Goal: Task Accomplishment & Management: Use online tool/utility

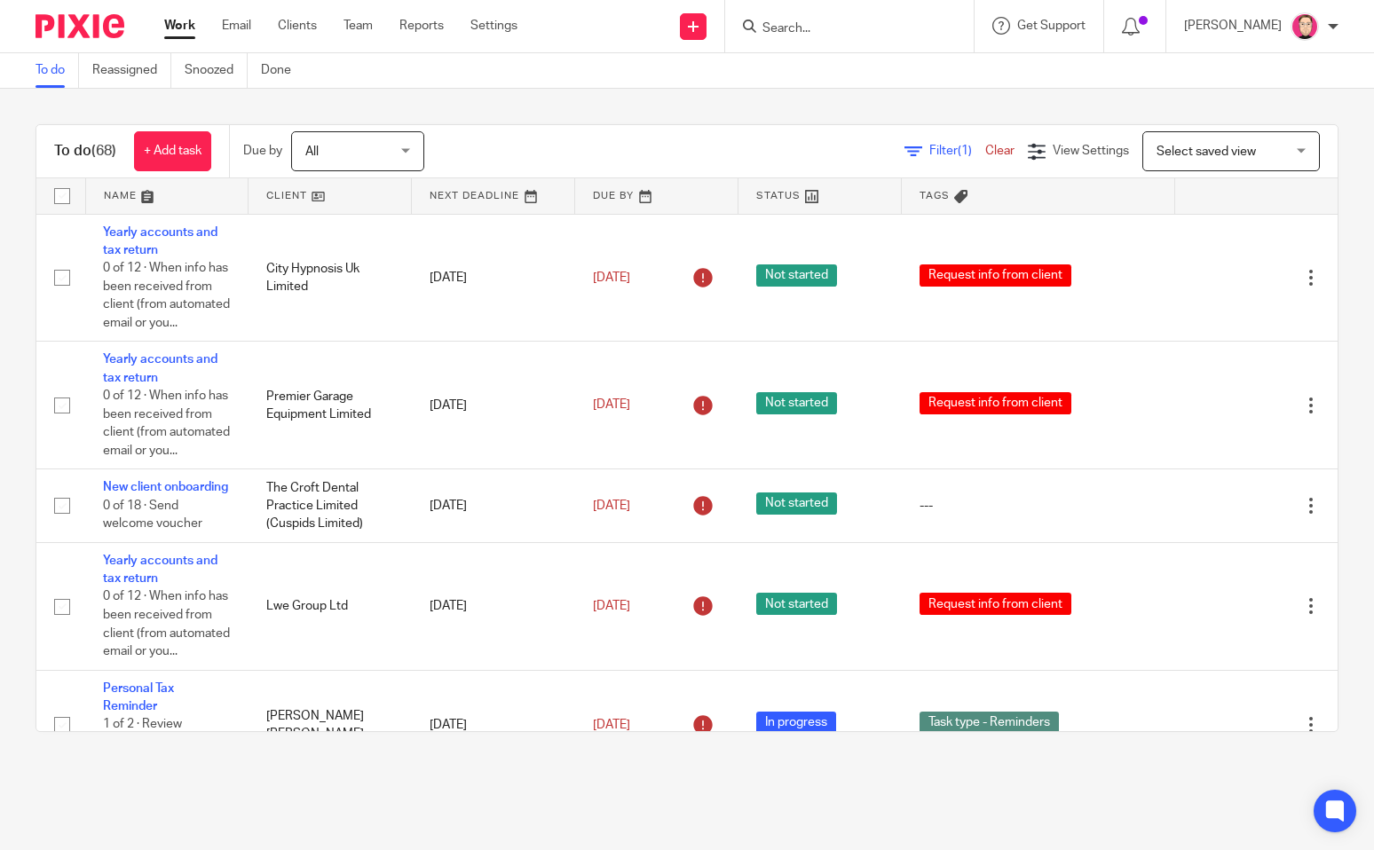
scroll to position [4260, 0]
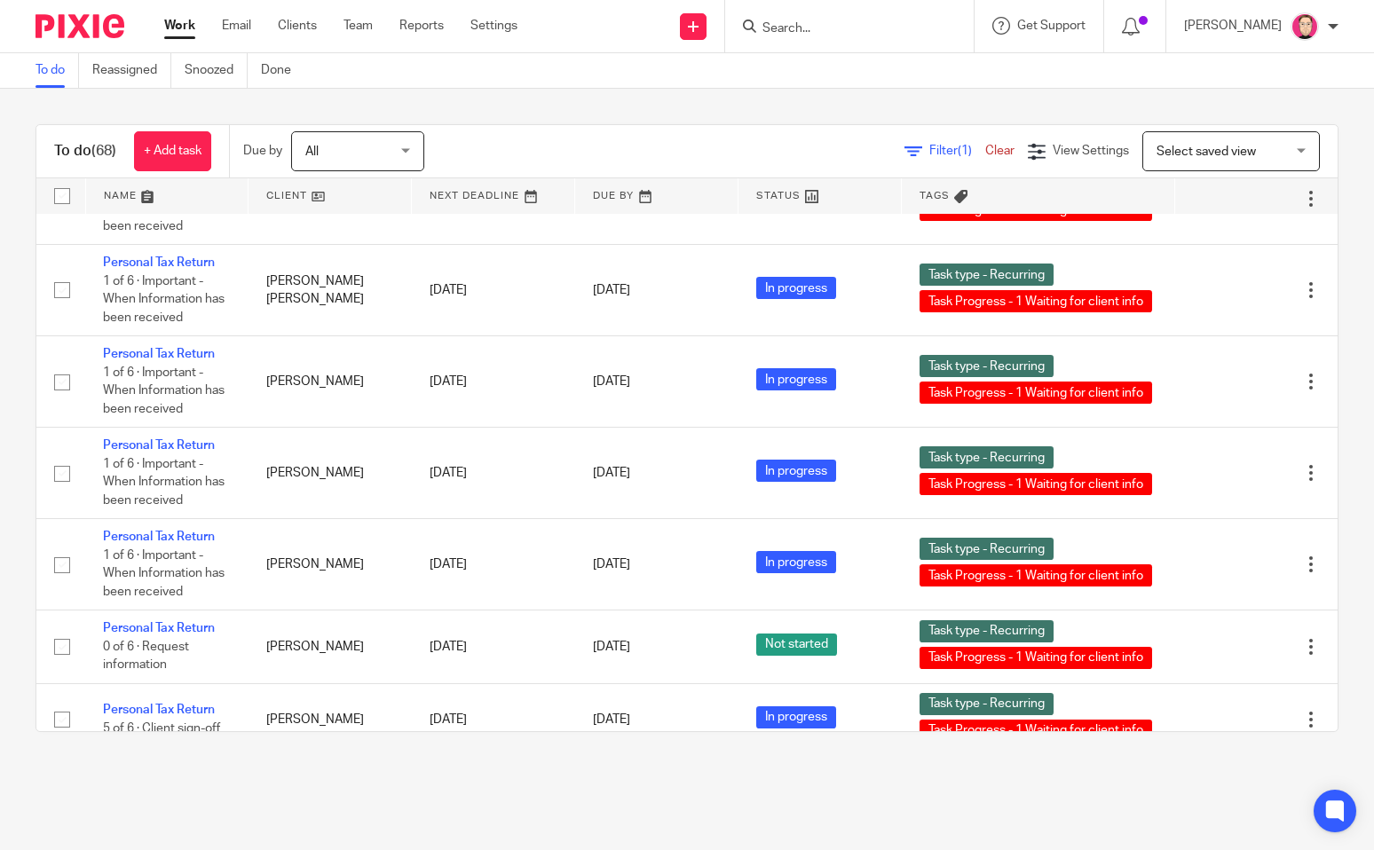
click at [1337, 390] on div "To do (68) + Add task Due by All All [DATE] [DATE] This week Next week This mon…" at bounding box center [687, 428] width 1374 height 679
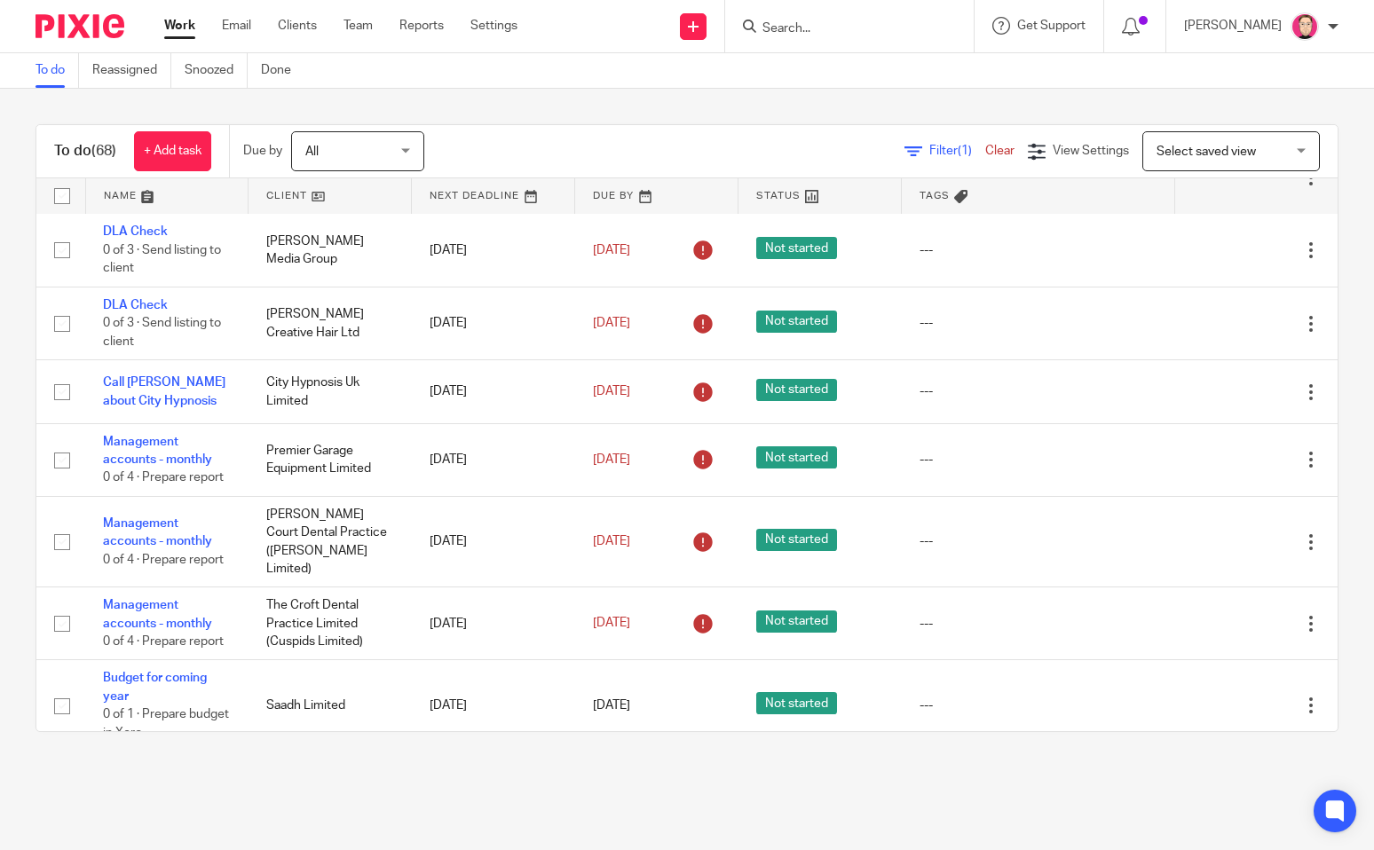
scroll to position [2485, 0]
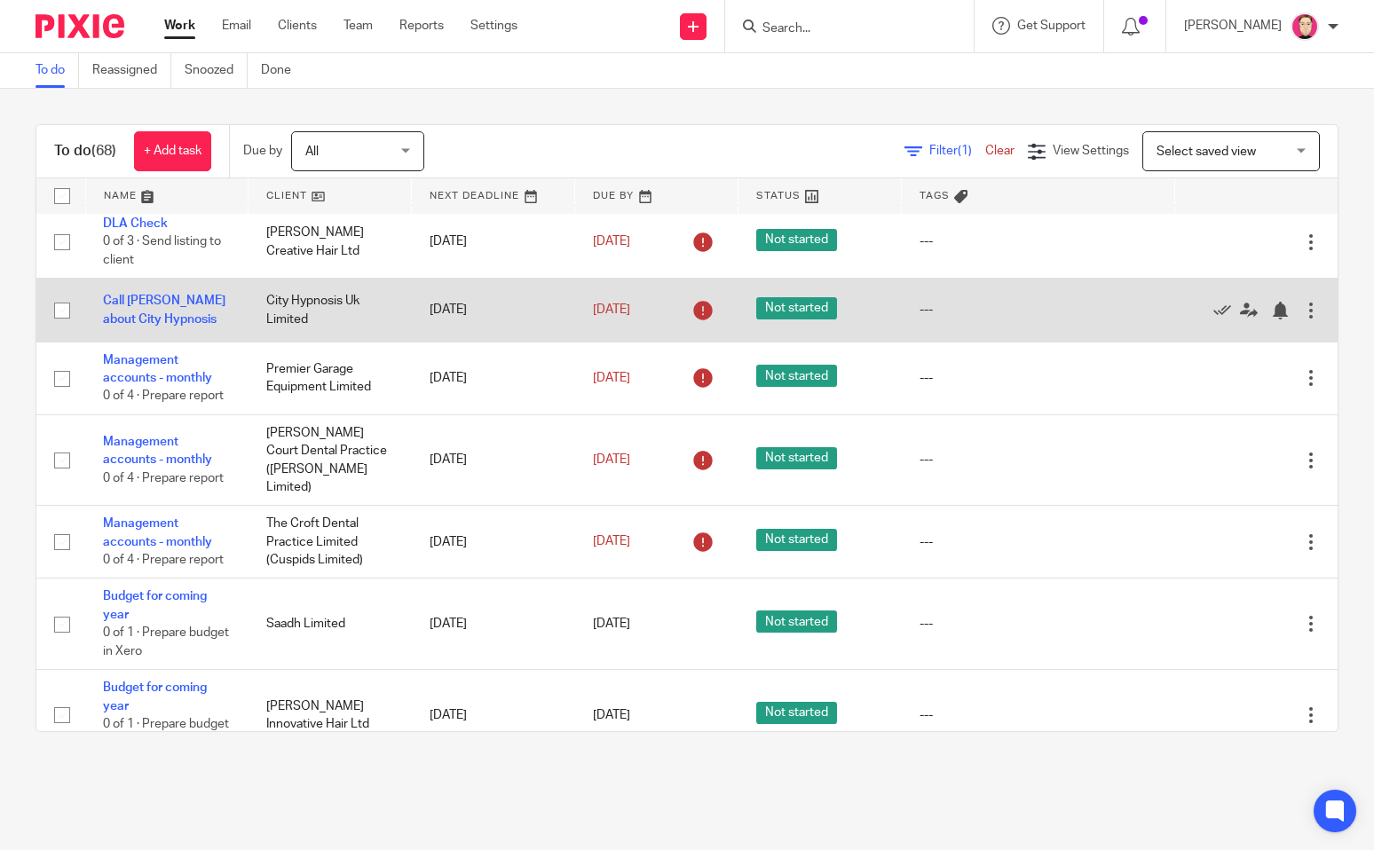
drag, startPoint x: 351, startPoint y: 406, endPoint x: 1006, endPoint y: 405, distance: 655.9
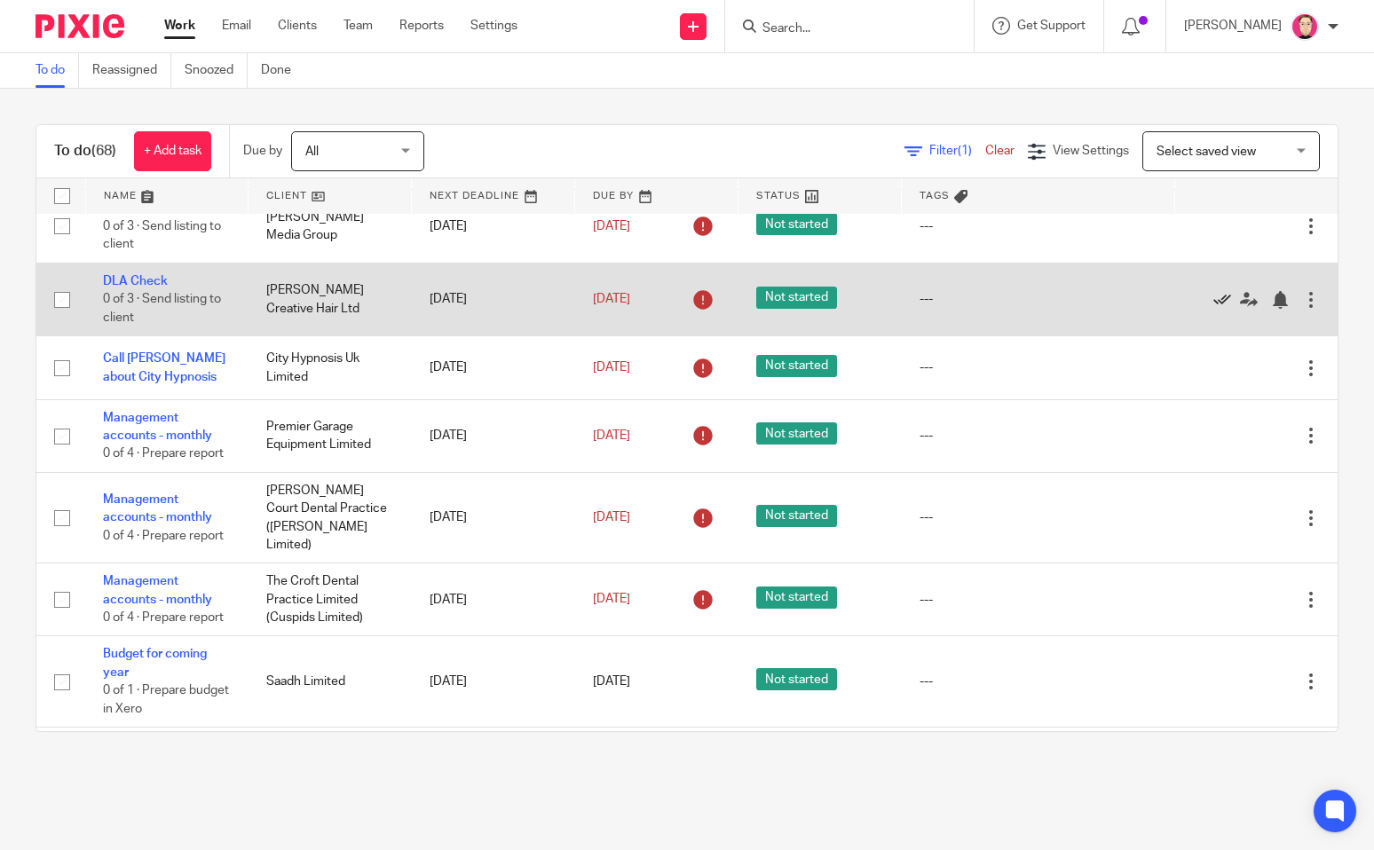
scroll to position [2396, 0]
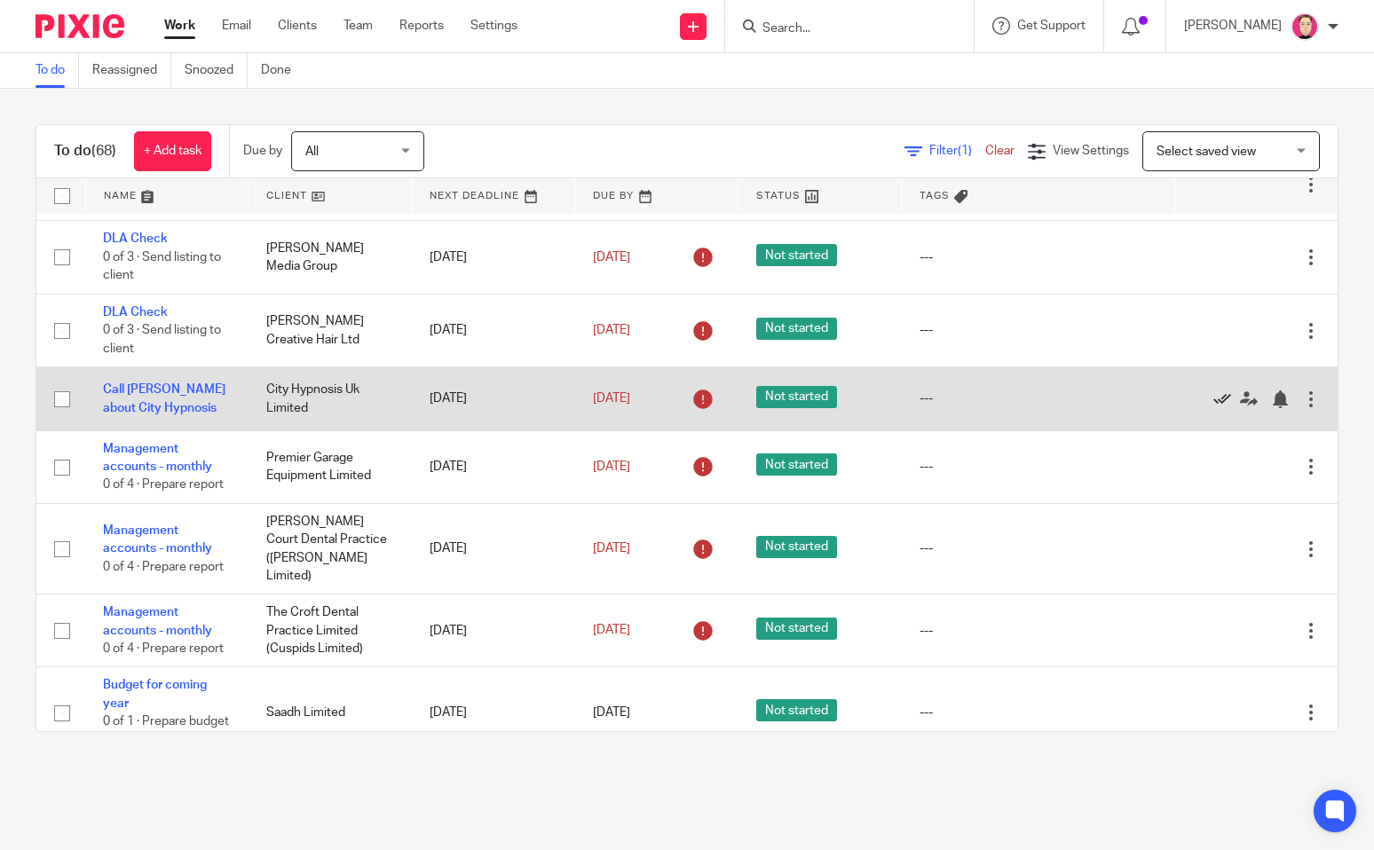
click at [1213, 408] on icon at bounding box center [1222, 400] width 18 height 18
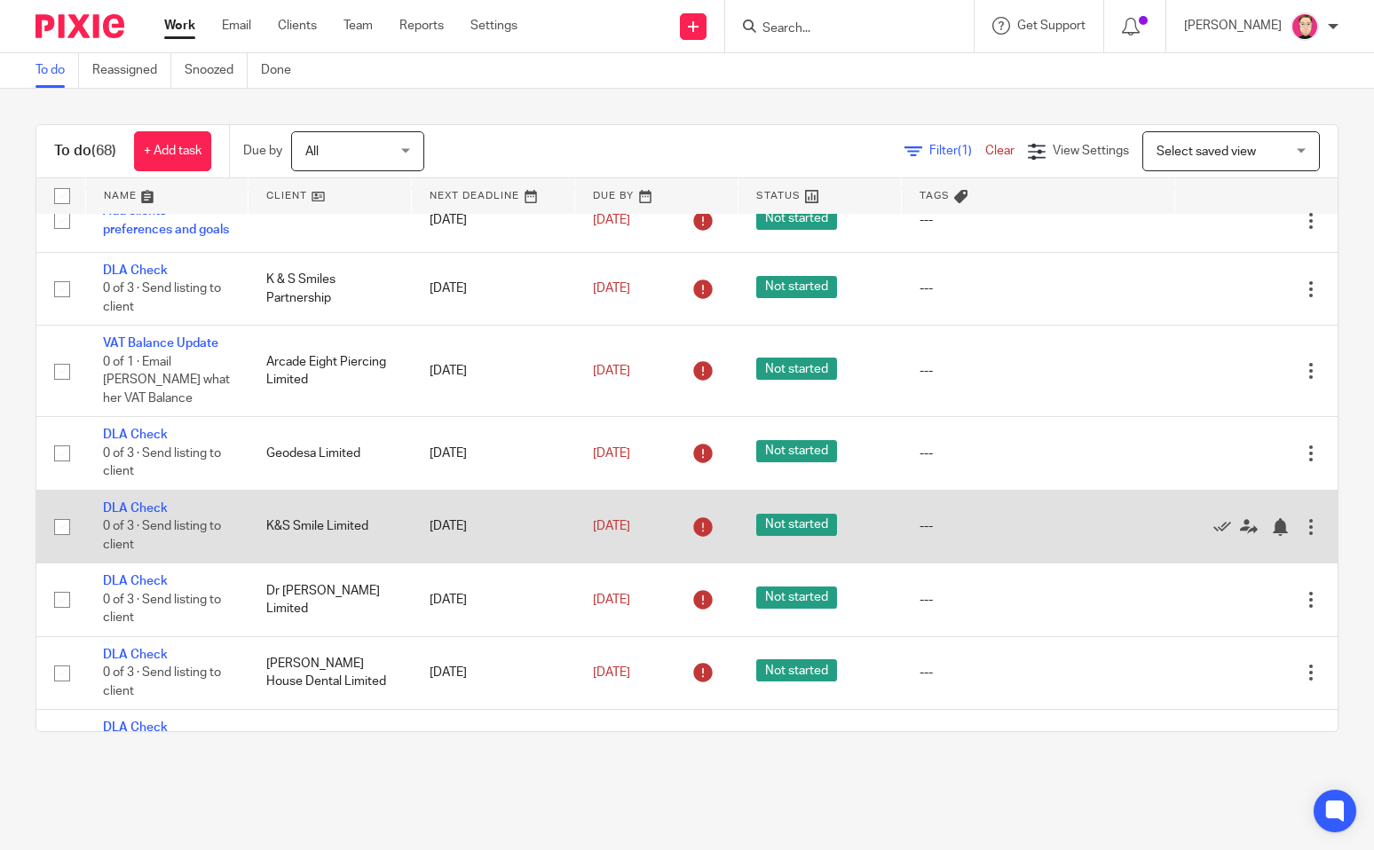
scroll to position [1243, 0]
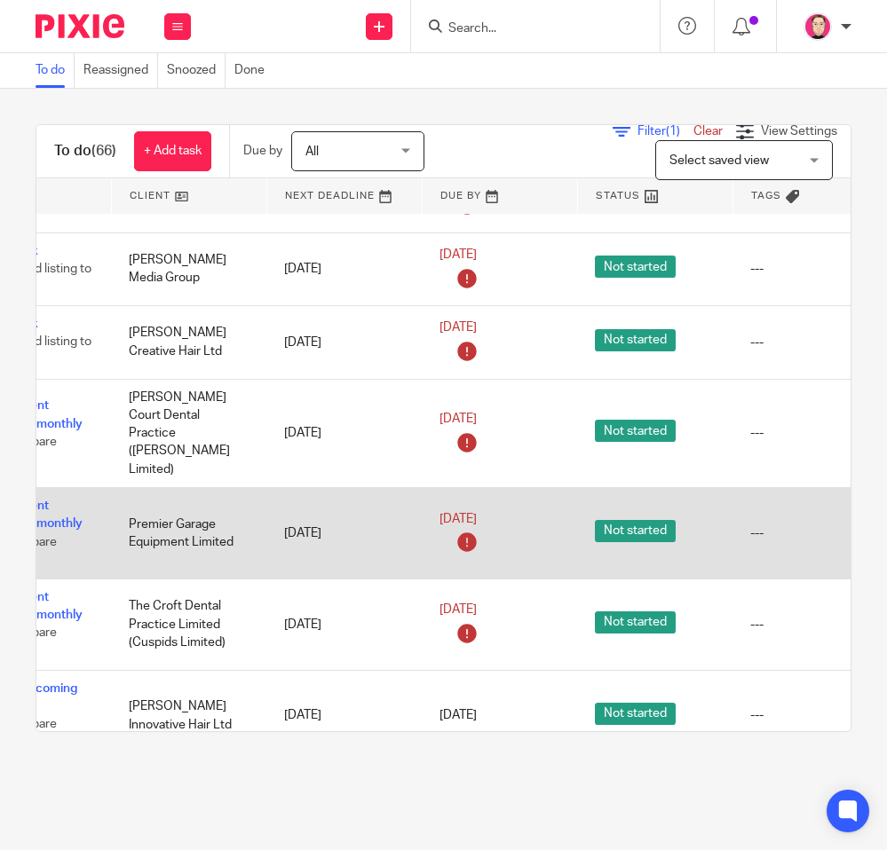
scroll to position [2485, 481]
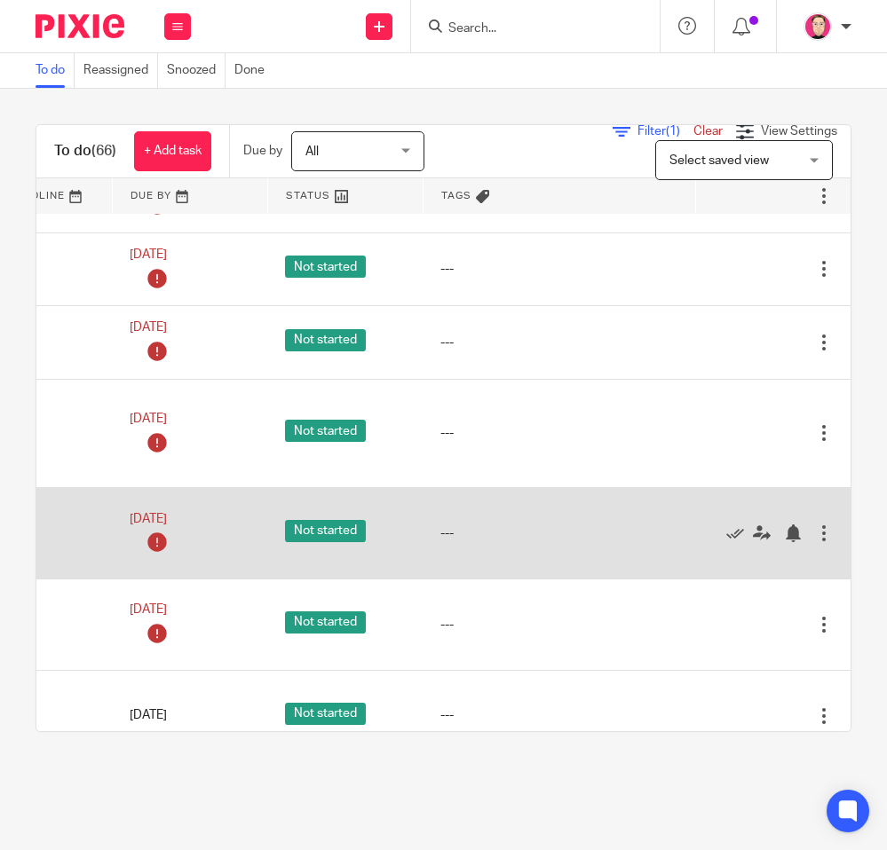
drag, startPoint x: 238, startPoint y: 495, endPoint x: 627, endPoint y: 492, distance: 389.7
click at [726, 525] on icon at bounding box center [735, 534] width 18 height 18
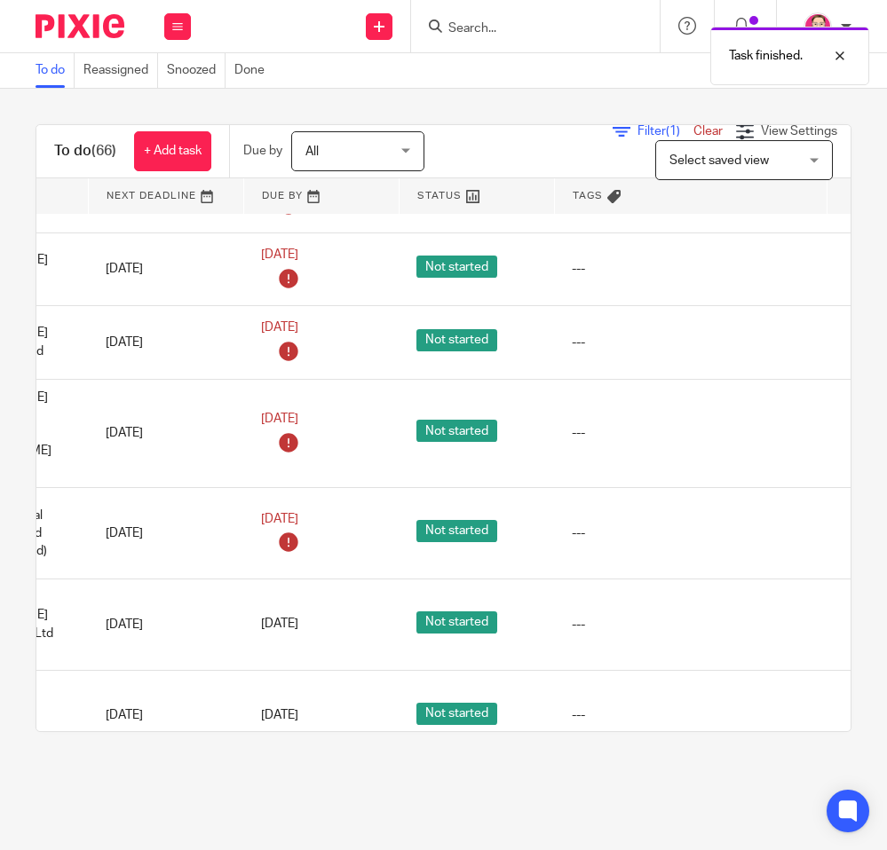
scroll to position [2485, 0]
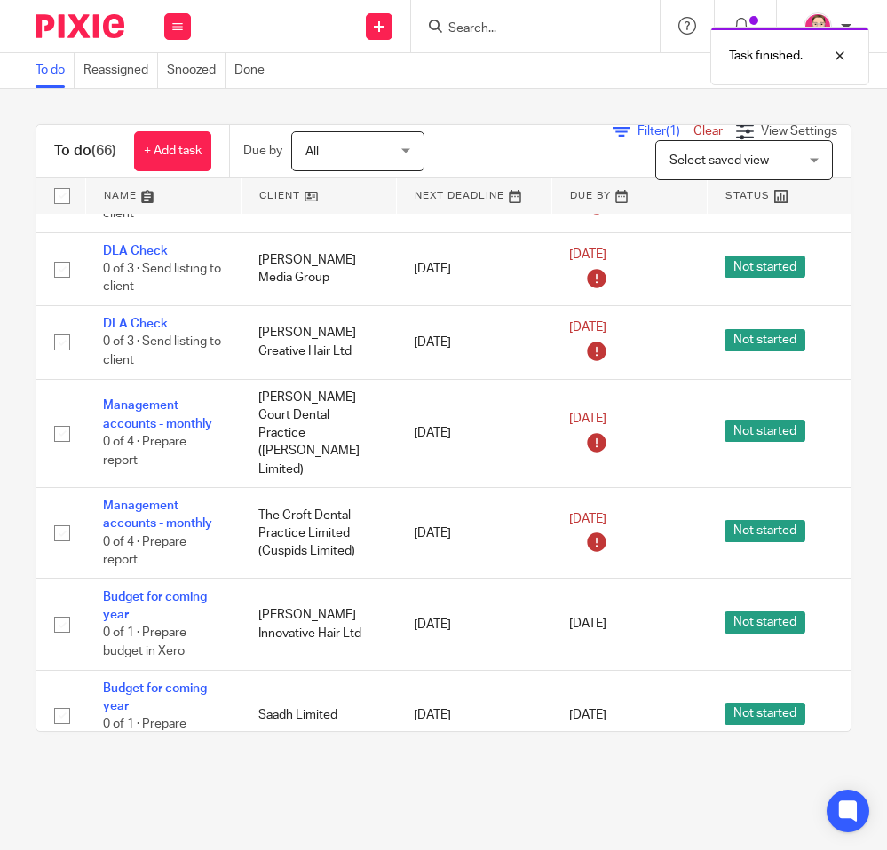
drag, startPoint x: 263, startPoint y: 500, endPoint x: -1, endPoint y: 500, distance: 263.6
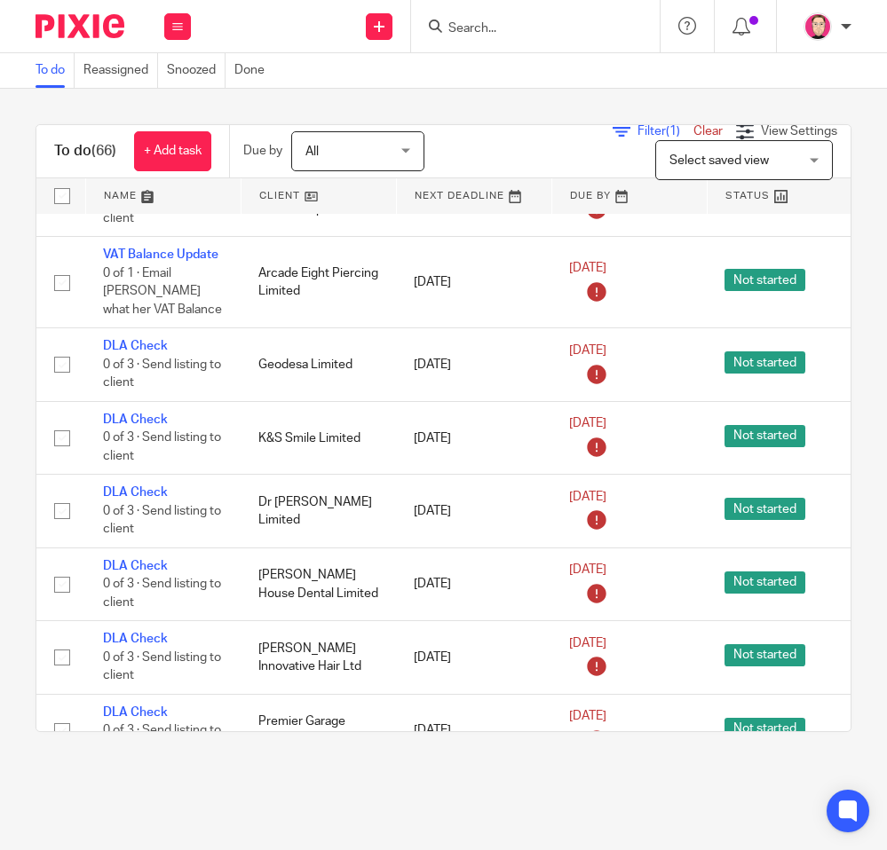
drag, startPoint x: 356, startPoint y: 534, endPoint x: 359, endPoint y: 188, distance: 346.2
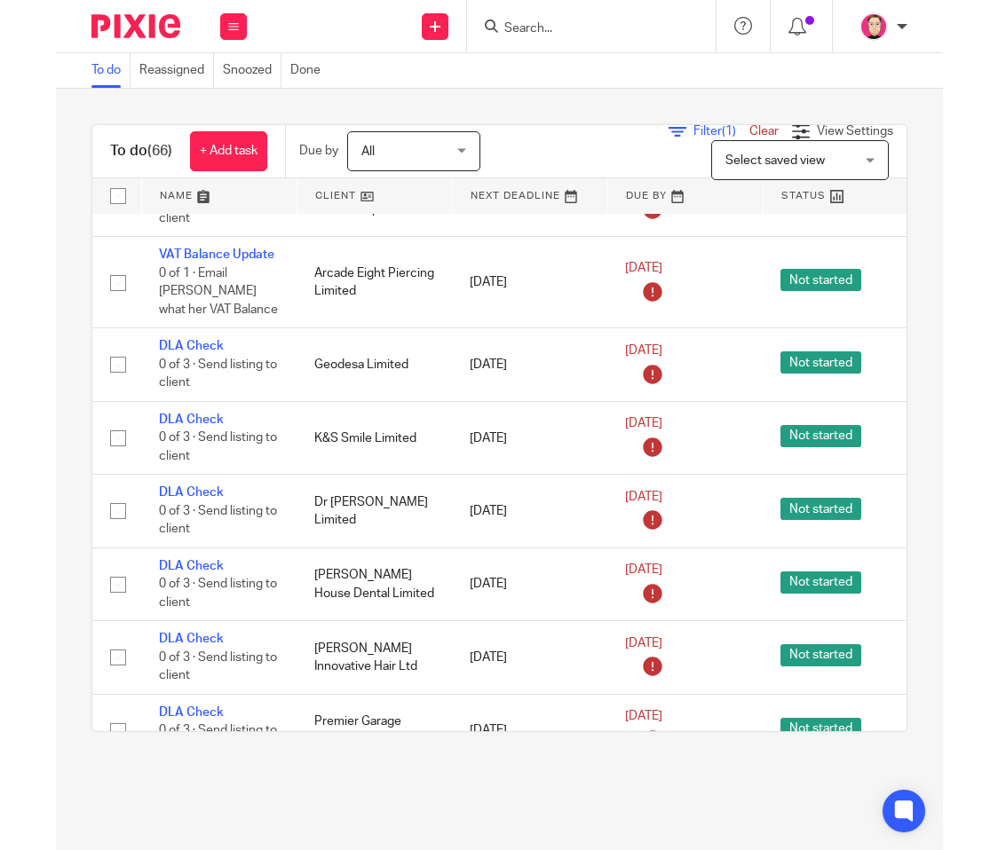
scroll to position [805, 0]
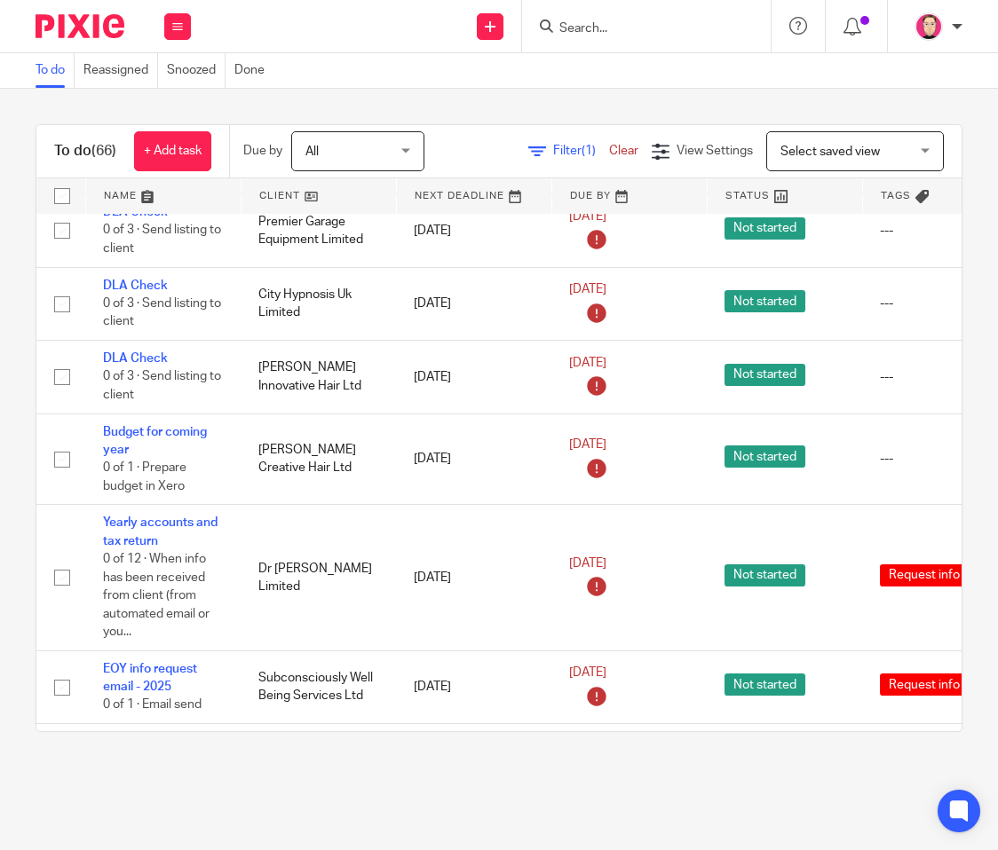
click at [594, 114] on div "To do (66) + Add task Due by All All Today Tomorrow This week Next week This mo…" at bounding box center [499, 428] width 998 height 679
click at [461, 766] on div "To do (66) + Add task Due by All All Today Tomorrow This week Next week This mo…" at bounding box center [499, 428] width 998 height 679
click at [538, 788] on main "To do Reassigned Snoozed Done To do (66) + Add task Due by All All Today Tomorr…" at bounding box center [499, 425] width 998 height 850
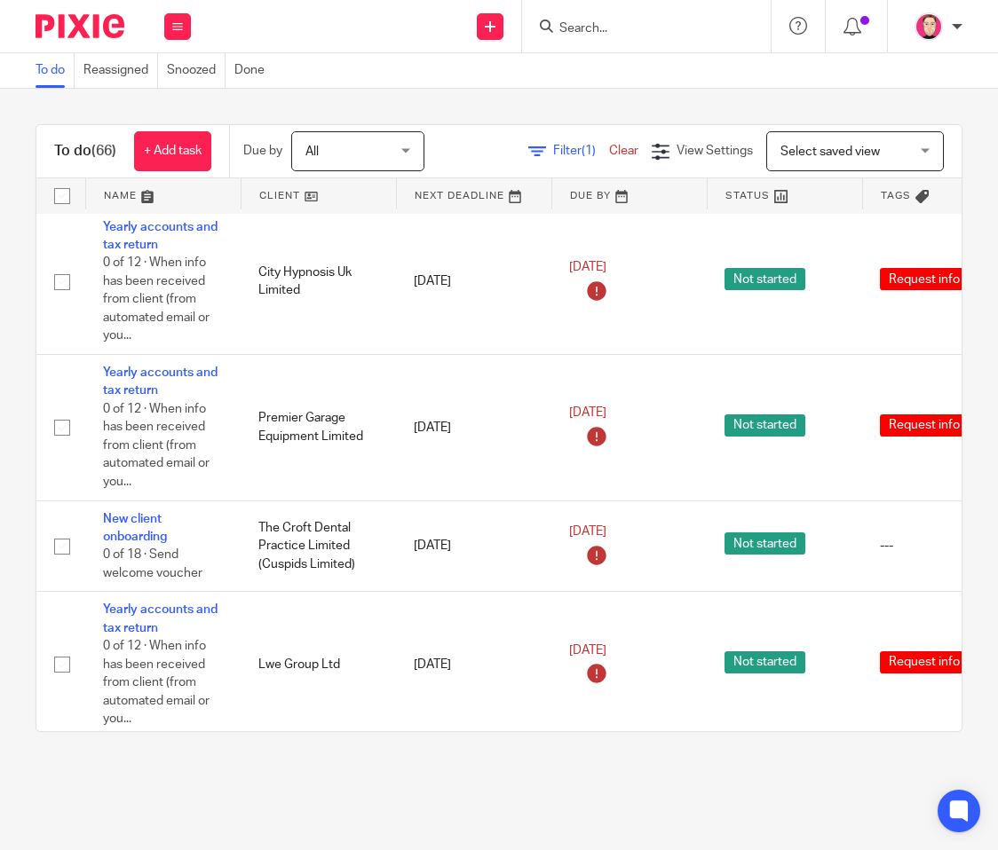
scroll to position [0, 0]
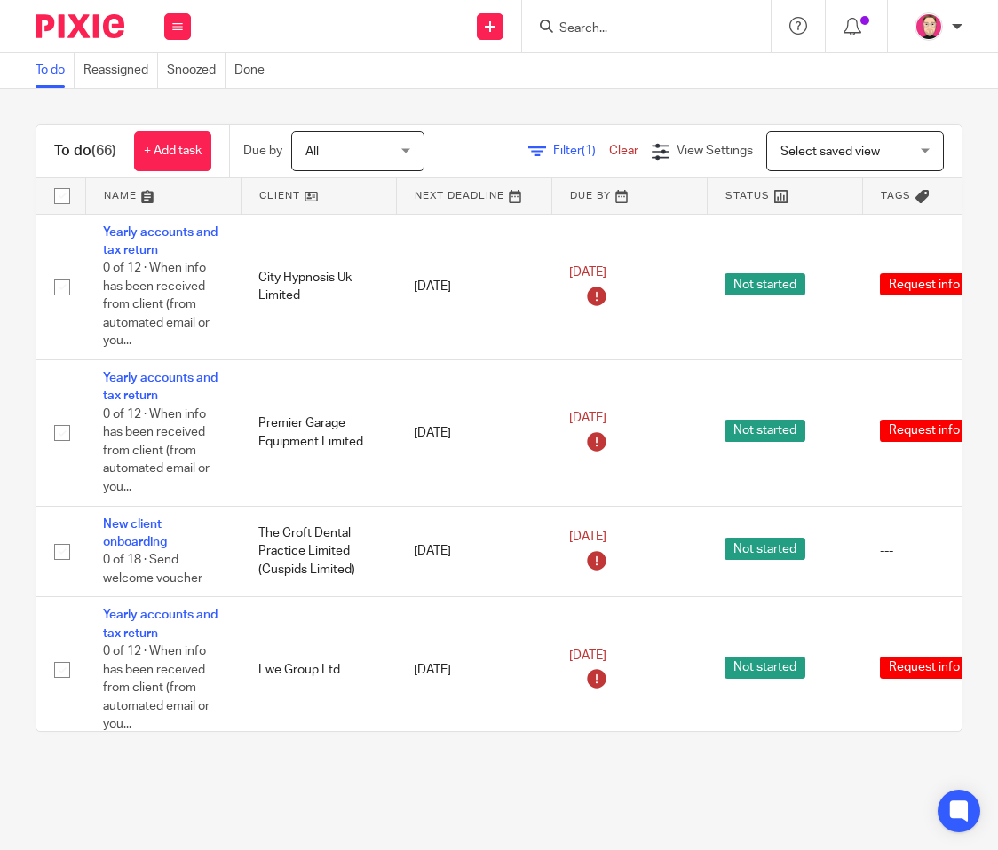
drag, startPoint x: 920, startPoint y: 226, endPoint x: 927, endPoint y: 196, distance: 30.8
click at [927, 196] on table "Name Client Next Deadline Due By Status Tags No client selected No client selec…" at bounding box center [498, 454] width 925 height 553
